Goal: Information Seeking & Learning: Learn about a topic

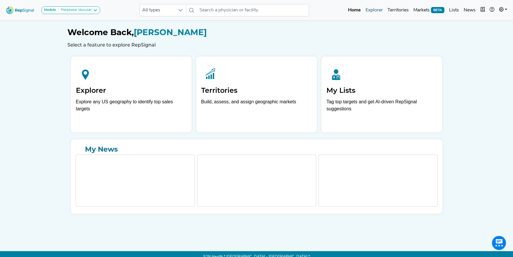
click at [377, 13] on link "Explorer" at bounding box center [375, 10] width 22 height 12
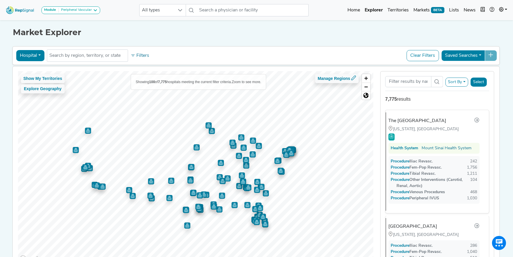
click at [32, 54] on button "Hospital" at bounding box center [30, 55] width 28 height 11
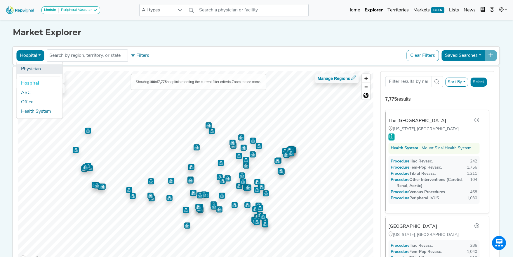
click at [39, 73] on link "Physician" at bounding box center [39, 68] width 46 height 9
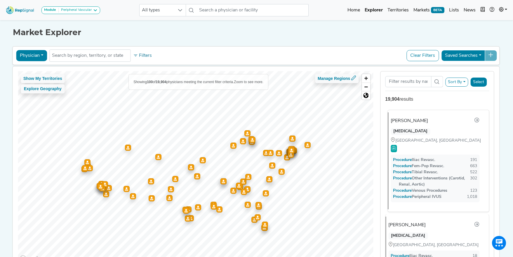
click at [424, 125] on div "Manish Mehta VASCULAR SURGERY LATHAM, NY Procedure Iliac Revasc. 191 Procedure …" at bounding box center [436, 160] width 96 height 97
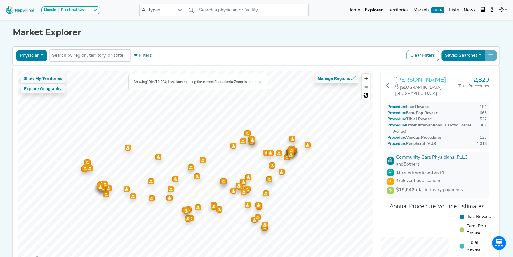
click at [405, 77] on h3 "Manish Mehta" at bounding box center [426, 79] width 63 height 7
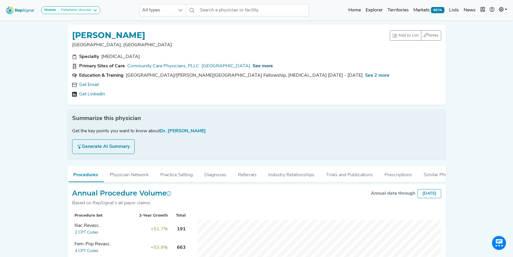
click at [255, 67] on span "See more" at bounding box center [263, 66] width 20 height 5
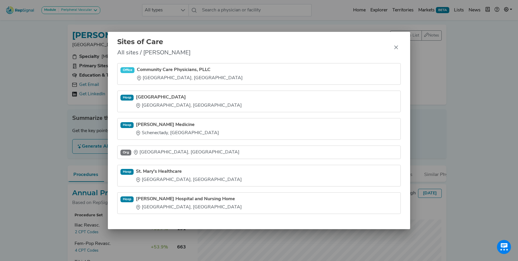
click at [53, 97] on div "Sites of Care All sites / Manish Mehta Office Community Care Physicians, PLLC L…" at bounding box center [259, 130] width 518 height 261
click at [395, 48] on icon "Close" at bounding box center [396, 48] width 4 height 4
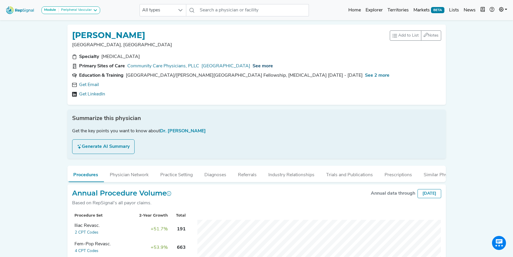
click at [257, 68] on span "See more" at bounding box center [263, 66] width 20 height 5
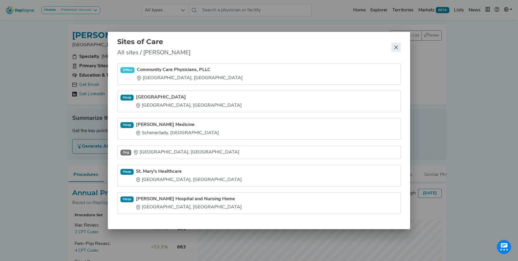
click at [399, 45] on button "Close" at bounding box center [395, 47] width 9 height 9
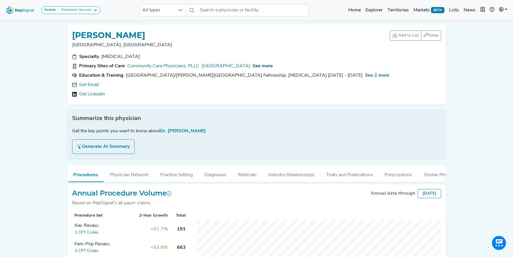
click at [258, 68] on span "See more" at bounding box center [263, 66] width 20 height 5
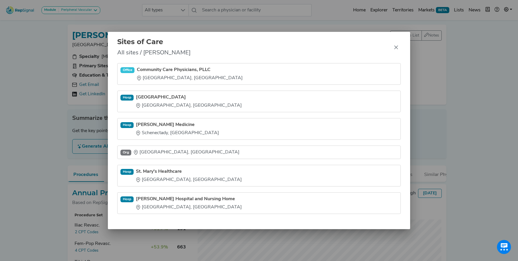
click at [74, 113] on div "Sites of Care All sites / Manish Mehta Office Community Care Physicians, PLLC L…" at bounding box center [259, 130] width 518 height 261
click at [18, 106] on div "Sites of Care All sites / Manish Mehta Office Community Care Physicians, PLLC L…" at bounding box center [259, 130] width 518 height 261
click at [395, 47] on icon "Close" at bounding box center [396, 48] width 4 height 4
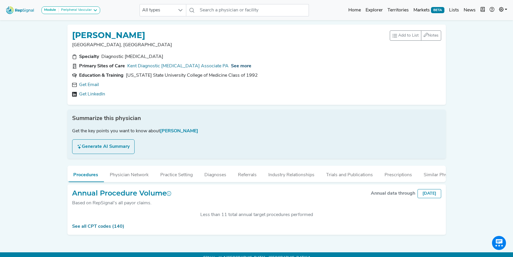
click at [231, 65] on span "See more" at bounding box center [241, 66] width 20 height 5
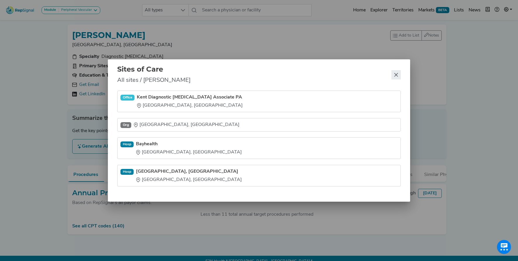
click at [393, 71] on button "Close" at bounding box center [395, 74] width 9 height 9
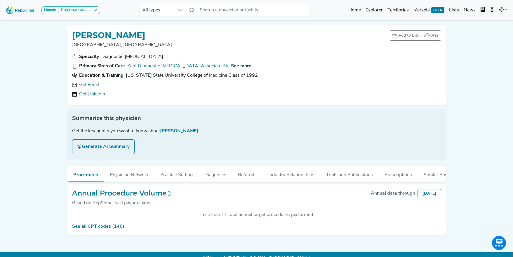
click at [231, 65] on span "See more" at bounding box center [241, 66] width 20 height 5
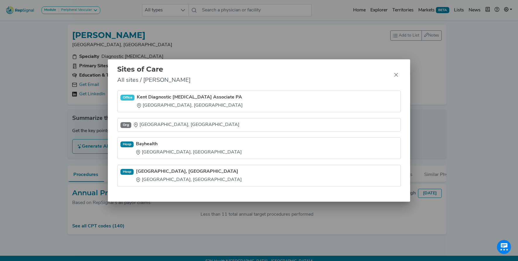
click at [229, 48] on div "Sites of Care All sites / [PERSON_NAME] Office Kent Diagnostic [MEDICAL_DATA] A…" at bounding box center [259, 130] width 518 height 261
